Goal: Task Accomplishment & Management: Use online tool/utility

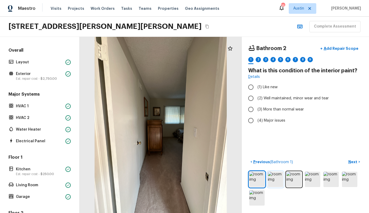
click at [271, 175] on img at bounding box center [275, 179] width 15 height 15
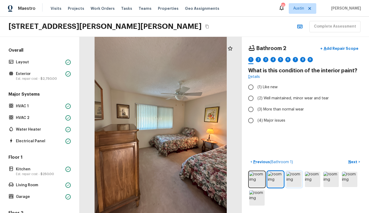
click at [297, 180] on img at bounding box center [293, 179] width 15 height 15
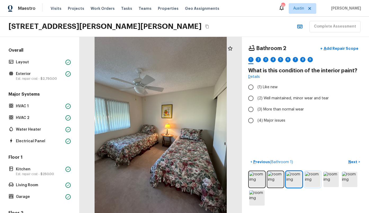
click at [310, 183] on img at bounding box center [312, 179] width 15 height 15
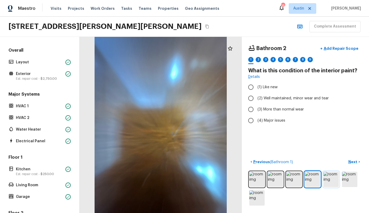
click at [328, 180] on img at bounding box center [331, 179] width 15 height 15
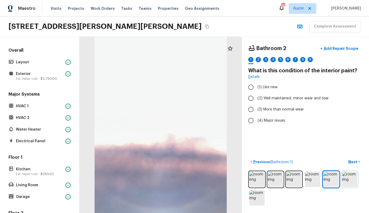
click at [351, 182] on img at bounding box center [349, 179] width 15 height 15
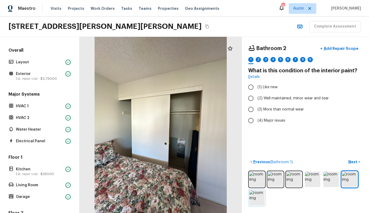
click at [258, 199] on img at bounding box center [256, 197] width 15 height 15
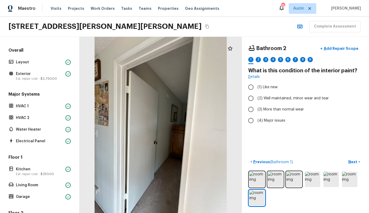
click at [28, 135] on div "Major Systems HVAC 1 HVAC 2 Water Heater Electrical Panel" at bounding box center [39, 118] width 64 height 54
click at [27, 139] on p "Electrical Panel" at bounding box center [39, 141] width 47 height 5
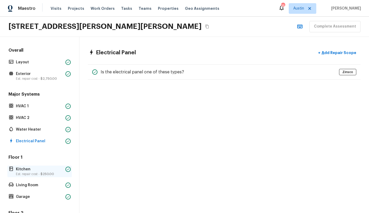
click at [28, 175] on p "Est. repair cost - $250.00" at bounding box center [39, 174] width 47 height 4
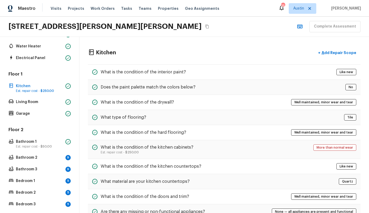
scroll to position [96, 0]
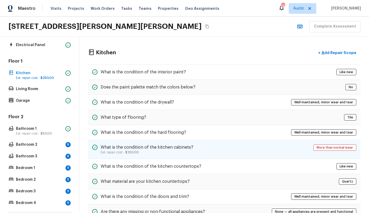
click at [145, 147] on h5 "What is the condition of the kitchen cabinets?" at bounding box center [147, 147] width 93 height 6
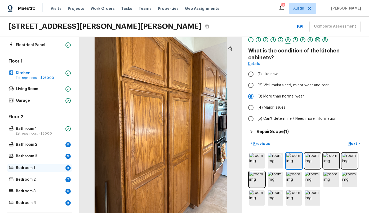
scroll to position [148, 0]
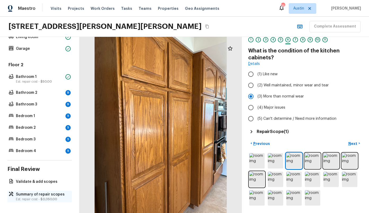
click at [33, 193] on p "Summary of repair scopes" at bounding box center [42, 194] width 53 height 5
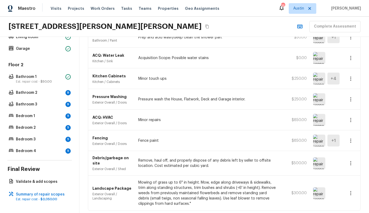
scroll to position [53, 0]
click at [315, 120] on img at bounding box center [319, 120] width 12 height 12
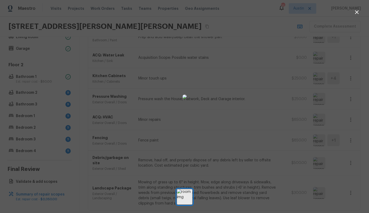
click at [283, 118] on div at bounding box center [184, 96] width 369 height 176
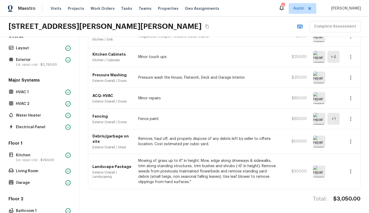
scroll to position [9, 0]
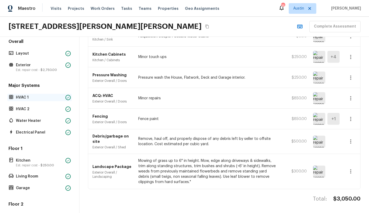
click at [48, 95] on p "HVAC 1" at bounding box center [39, 97] width 47 height 5
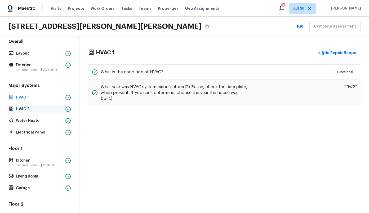
click at [25, 108] on p "HVAC 2" at bounding box center [39, 109] width 47 height 5
click at [24, 97] on p "HVAC 1" at bounding box center [39, 97] width 47 height 5
click at [28, 98] on p "HVAC 1" at bounding box center [39, 97] width 47 height 5
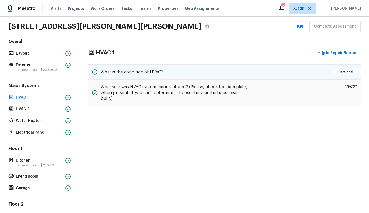
click at [121, 72] on h5 "What is the condition of HVAC?" at bounding box center [132, 72] width 63 height 6
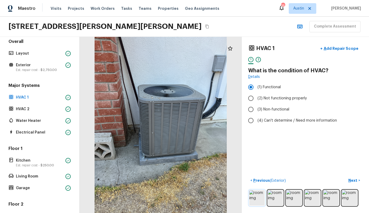
click at [258, 196] on img at bounding box center [256, 197] width 15 height 15
click at [274, 198] on img at bounding box center [275, 197] width 15 height 15
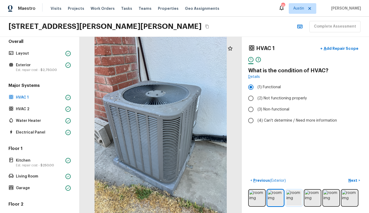
click at [288, 198] on img at bounding box center [293, 197] width 15 height 15
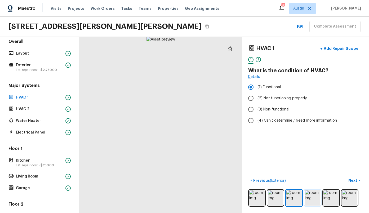
click at [308, 200] on img at bounding box center [312, 197] width 15 height 15
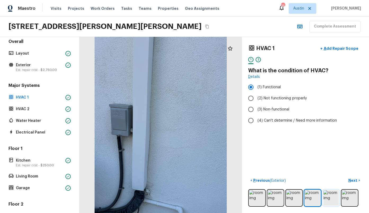
click at [331, 200] on img at bounding box center [331, 197] width 15 height 15
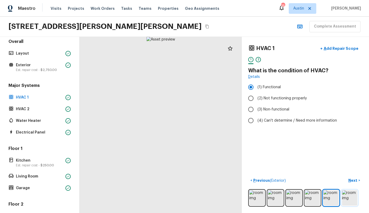
click at [346, 202] on img at bounding box center [349, 197] width 15 height 15
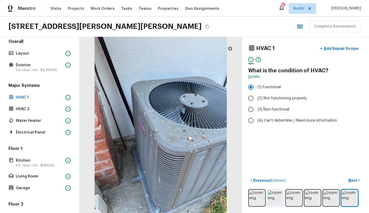
click at [280, 200] on img at bounding box center [275, 197] width 15 height 15
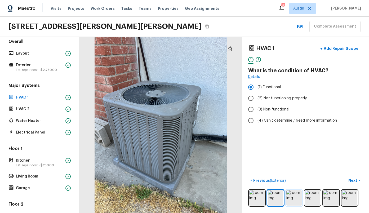
click at [297, 199] on img at bounding box center [293, 197] width 15 height 15
click at [315, 203] on img at bounding box center [312, 197] width 15 height 15
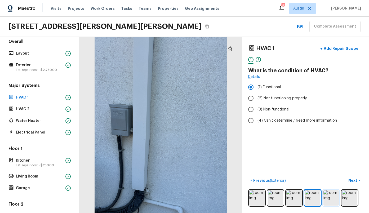
click at [330, 201] on img at bounding box center [331, 197] width 15 height 15
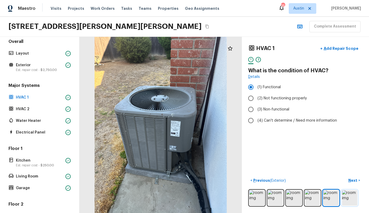
click at [344, 201] on img at bounding box center [349, 197] width 15 height 15
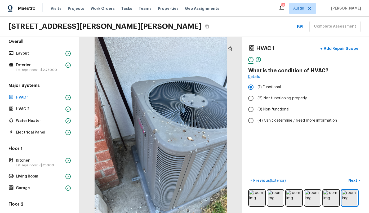
click at [260, 58] on div "2" at bounding box center [258, 59] width 5 height 5
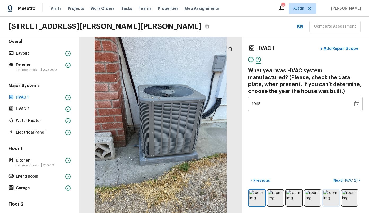
click at [332, 199] on img at bounding box center [331, 197] width 15 height 15
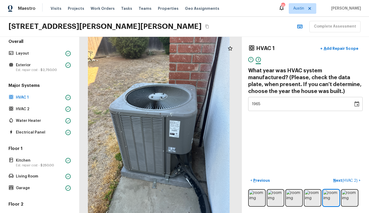
click at [187, 125] on div at bounding box center [159, 124] width 174 height 189
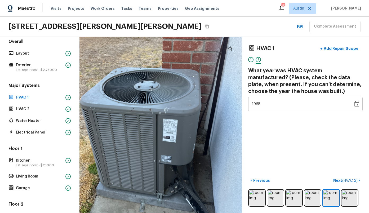
click at [187, 125] on div at bounding box center [148, 124] width 239 height 259
